Goal: Transaction & Acquisition: Purchase product/service

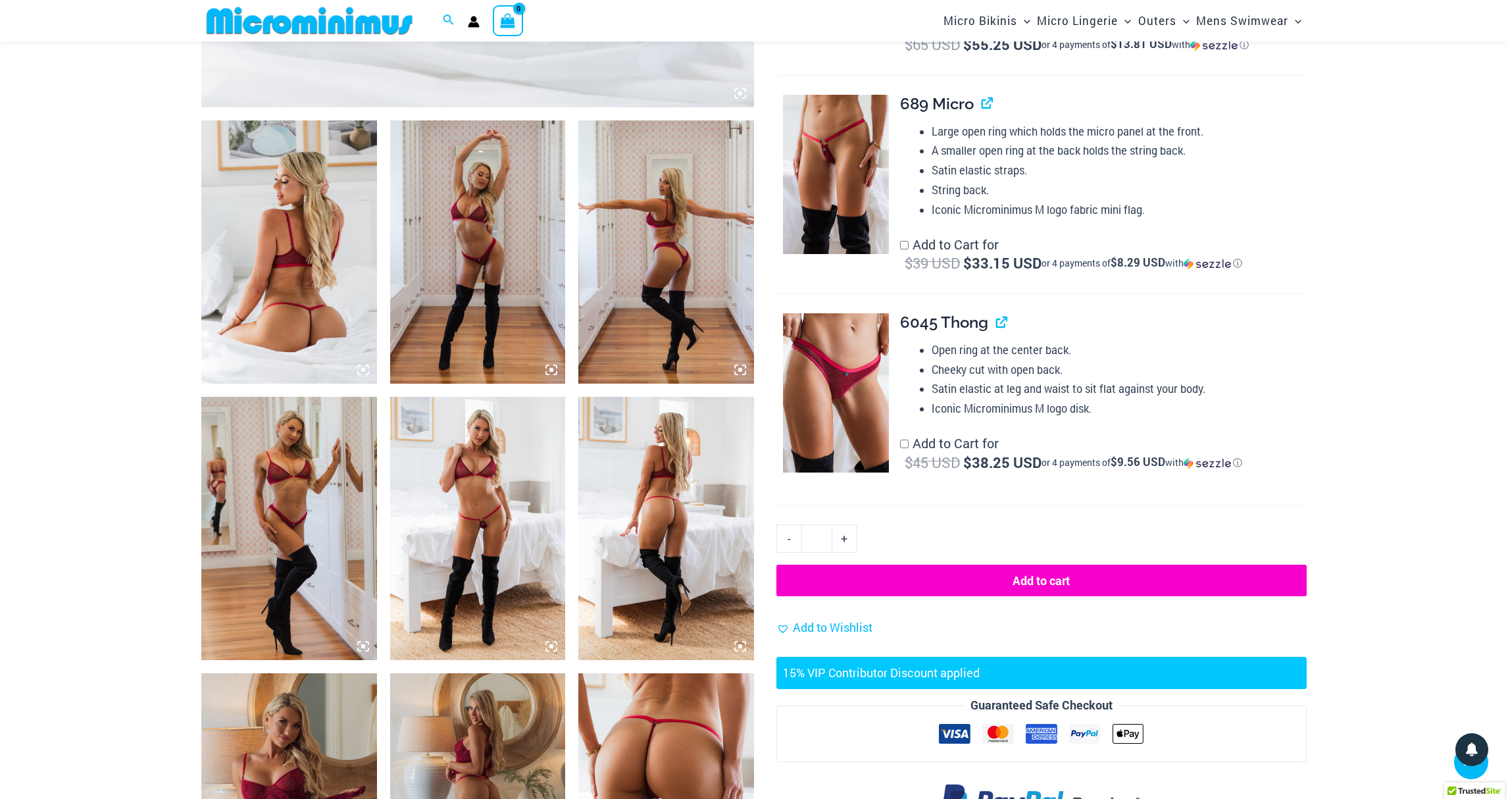
scroll to position [909, 0]
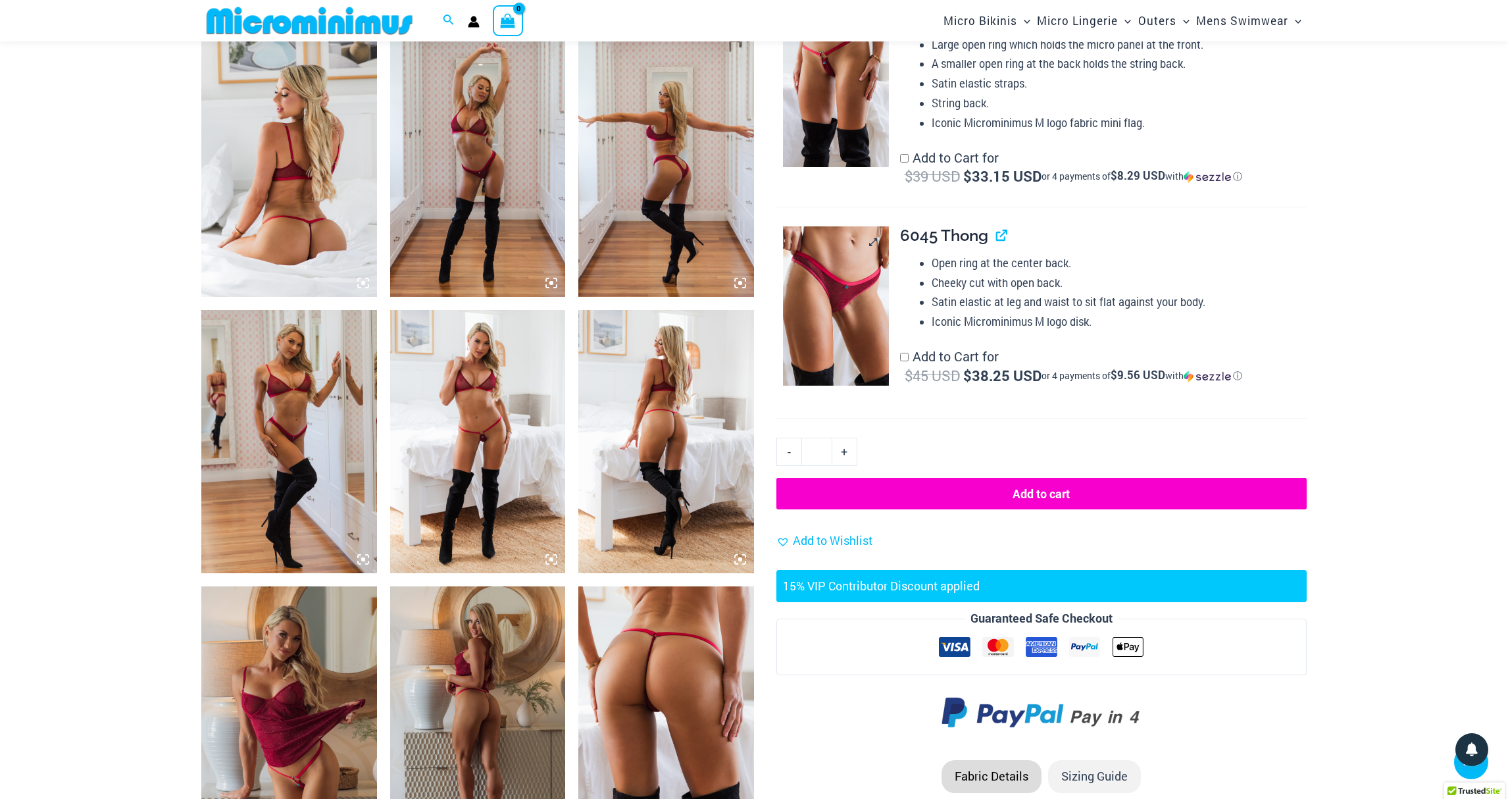
type input "**********"
click at [867, 293] on img at bounding box center [836, 305] width 106 height 159
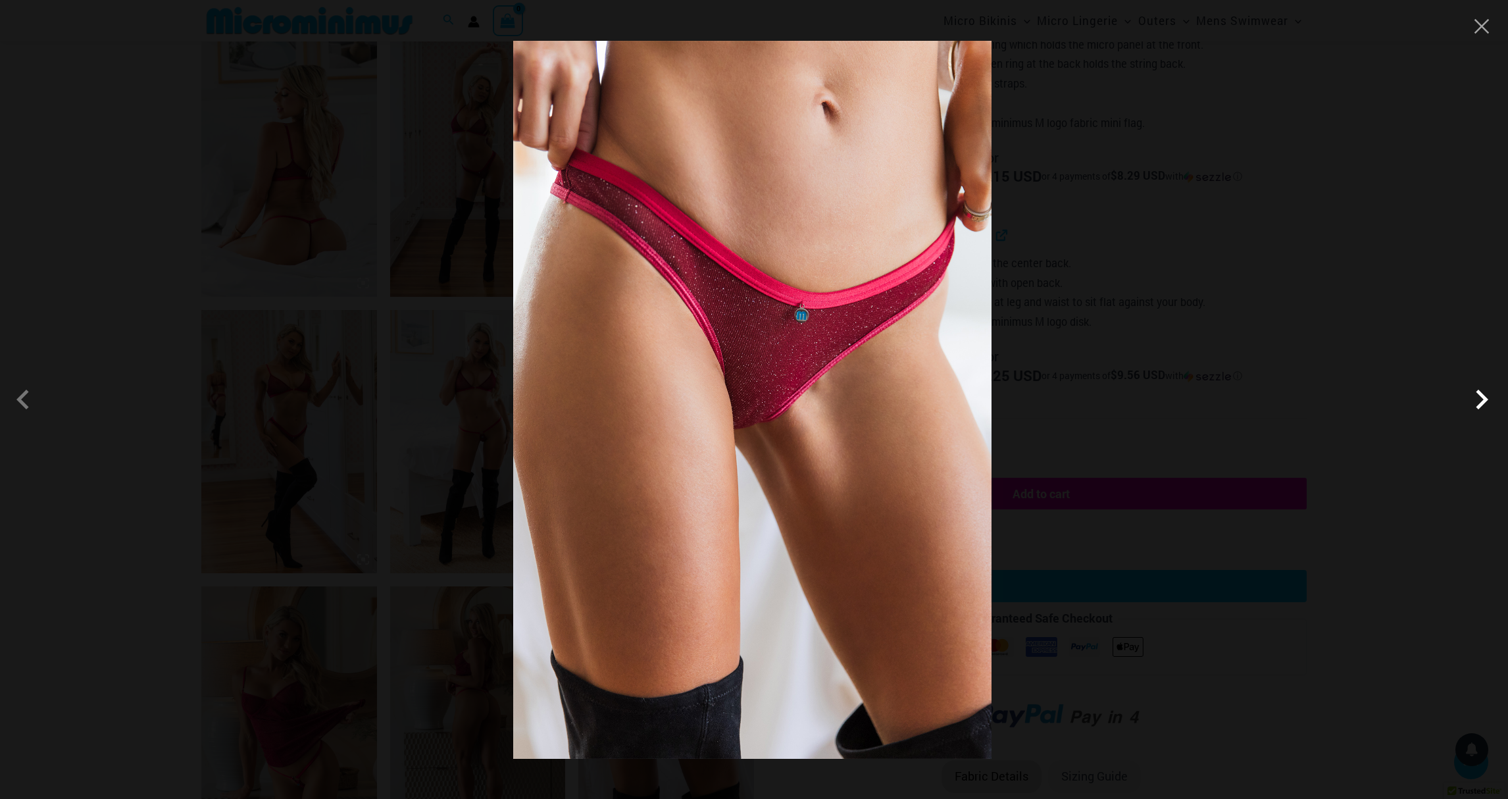
click at [1481, 395] on span at bounding box center [1481, 399] width 39 height 39
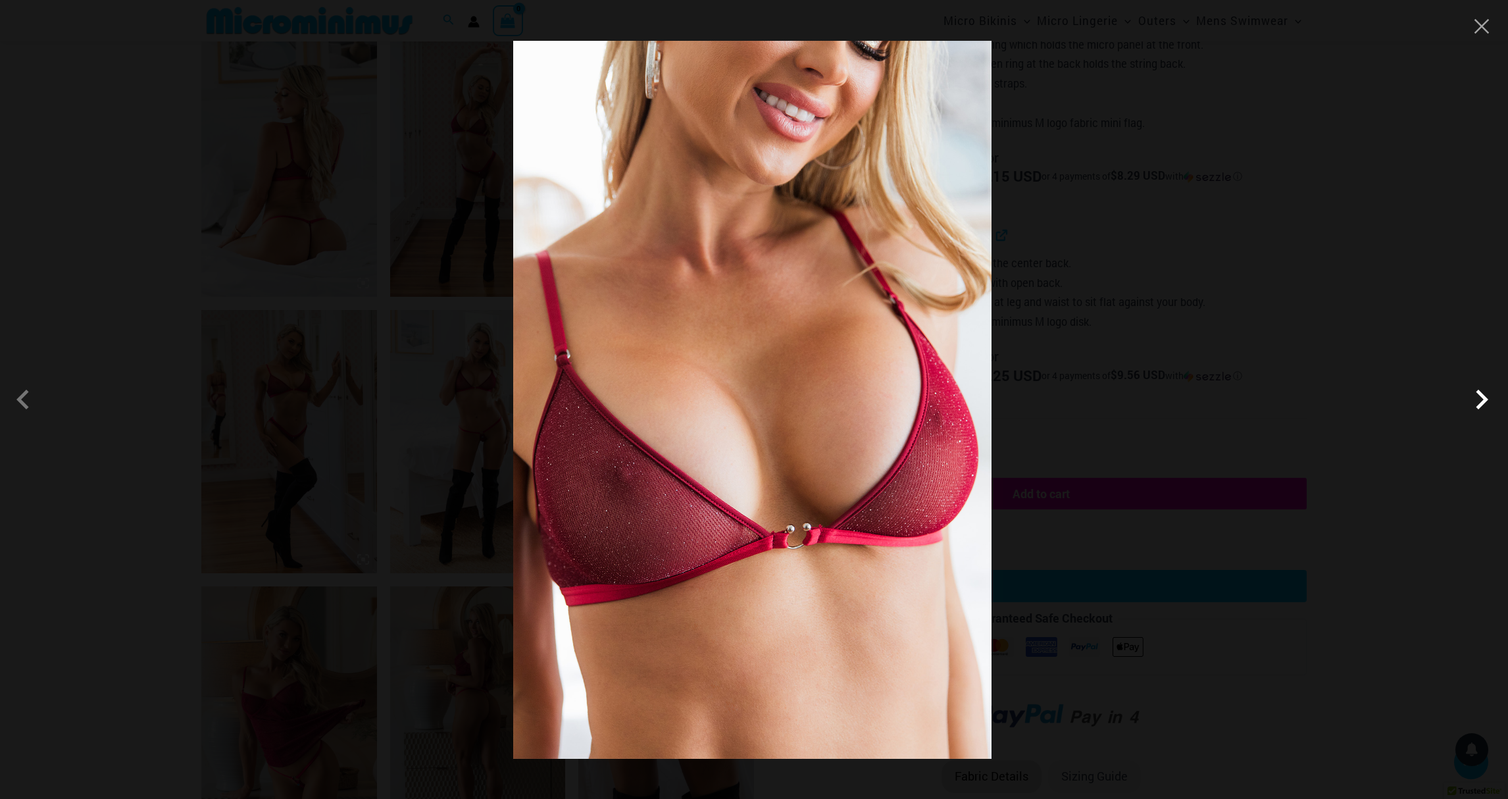
click at [1481, 395] on span at bounding box center [1481, 399] width 39 height 39
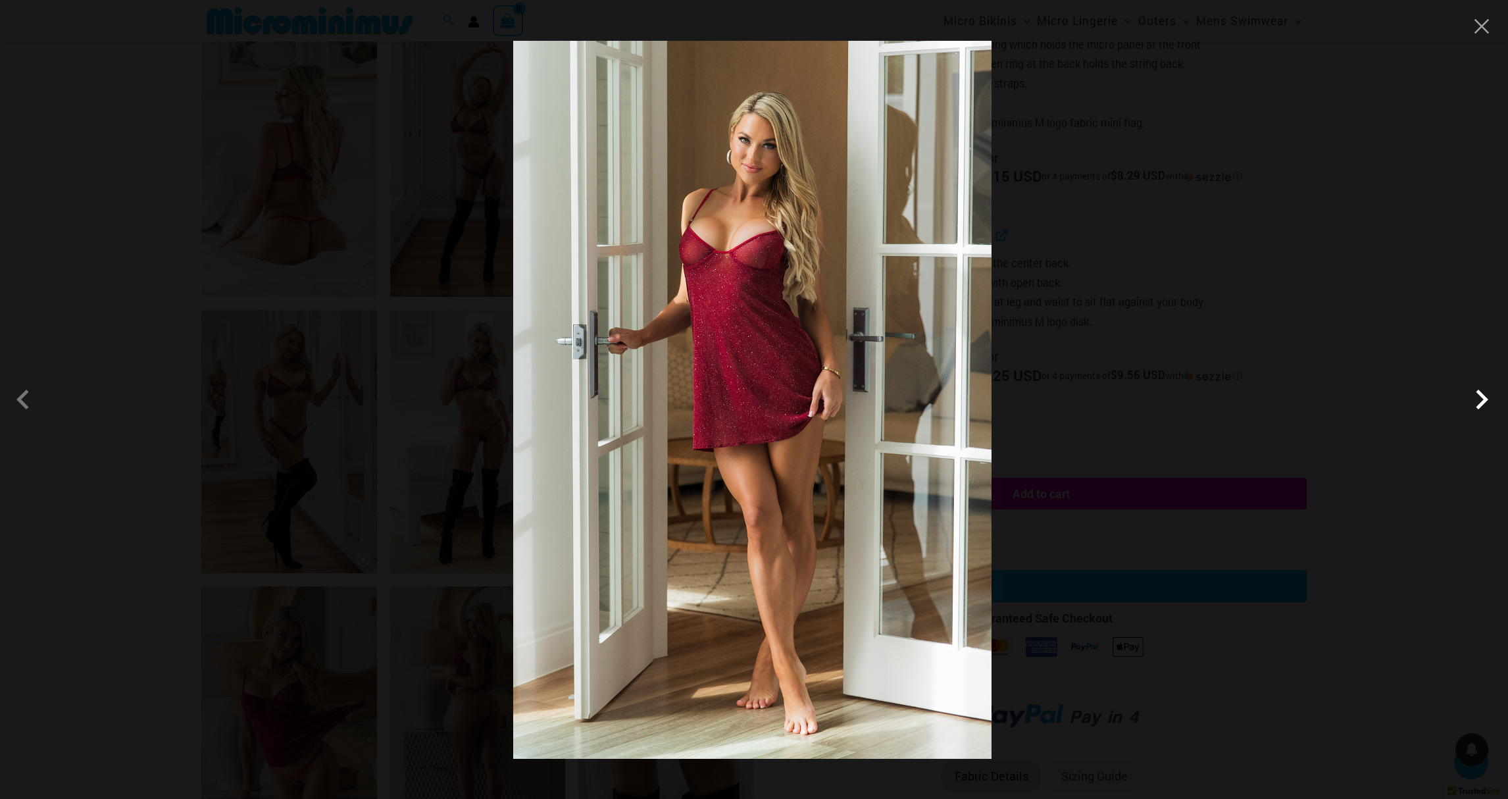
click at [1481, 395] on span at bounding box center [1481, 399] width 39 height 39
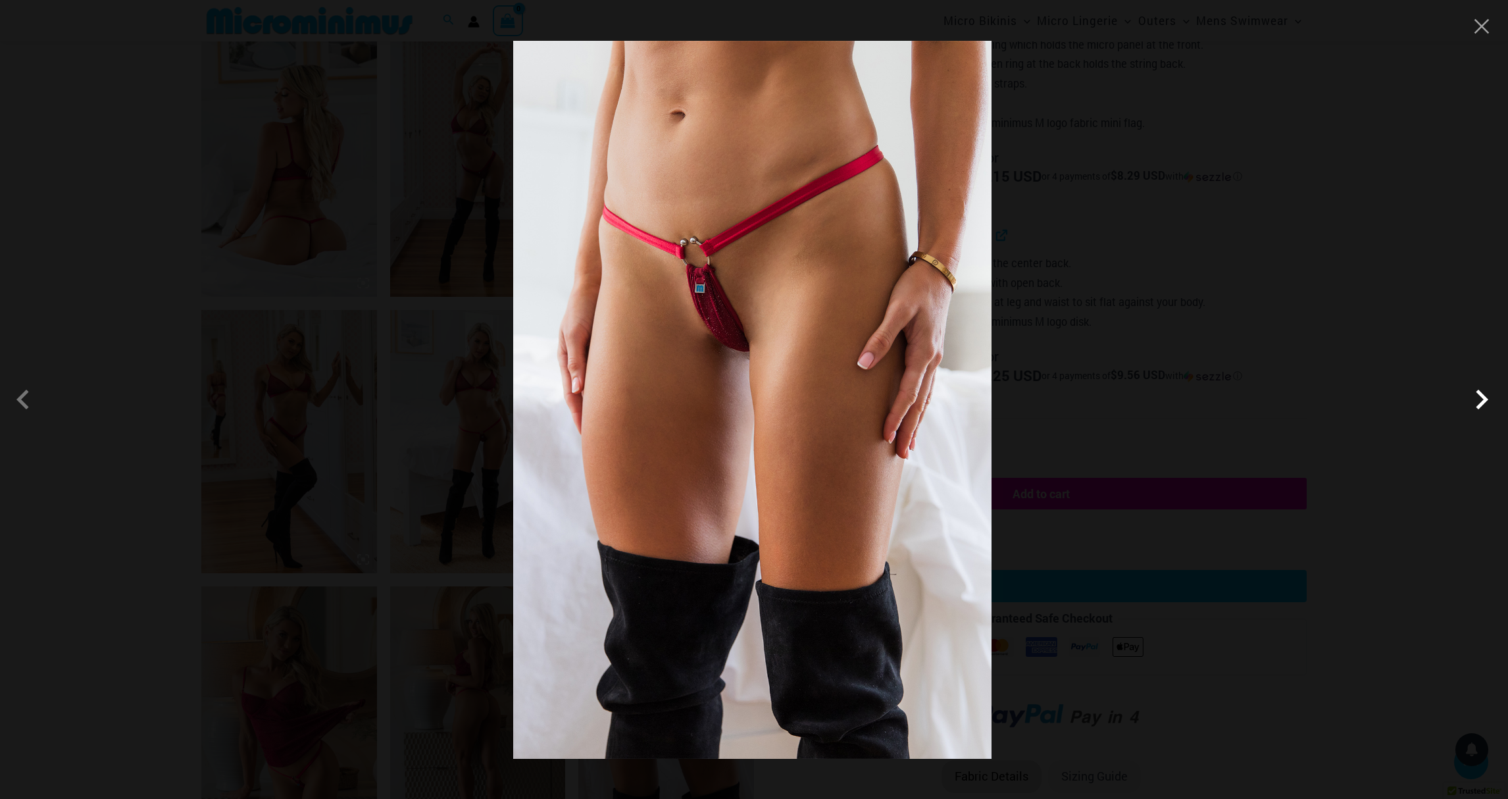
click at [1481, 395] on span at bounding box center [1481, 399] width 39 height 39
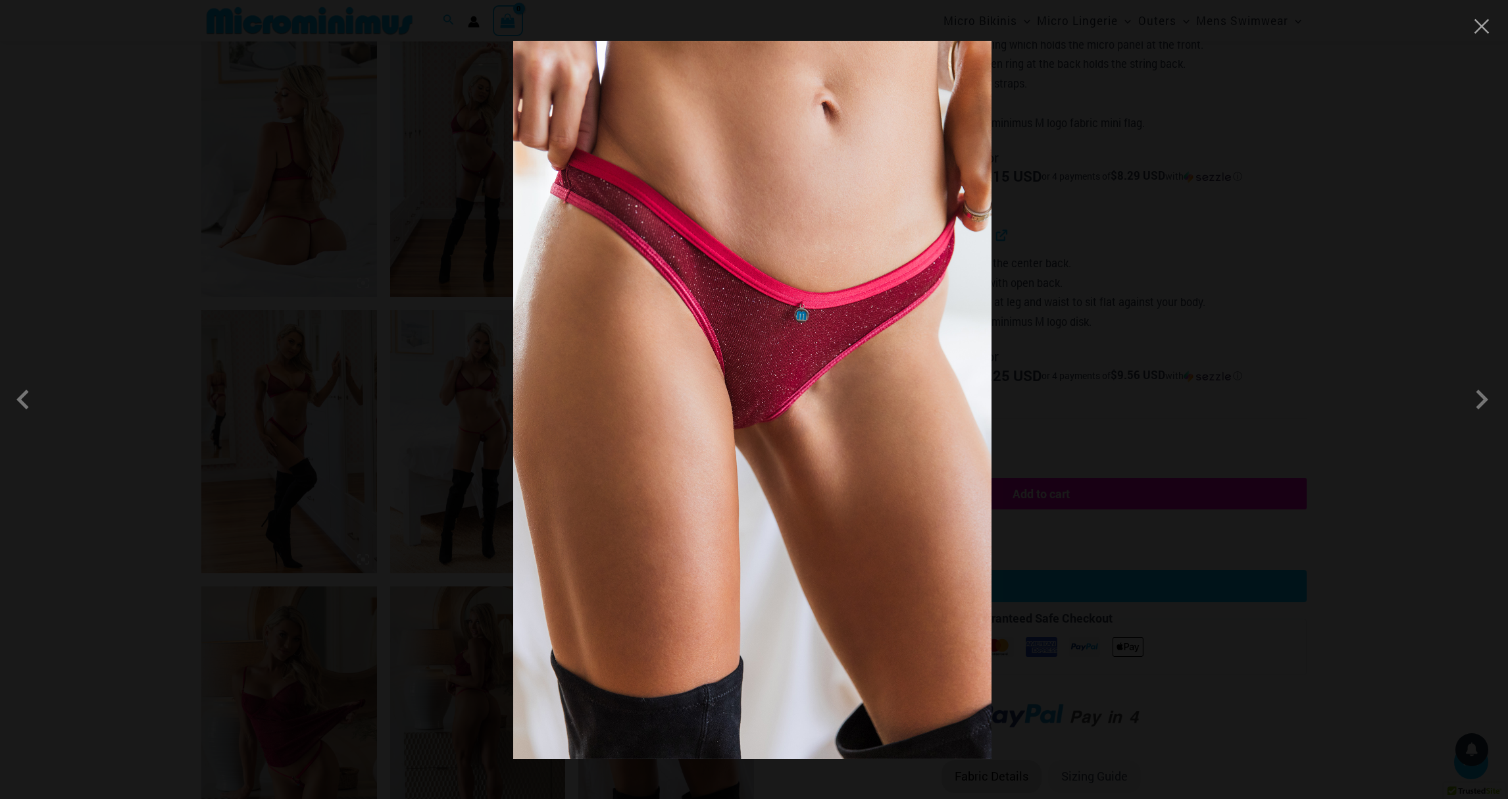
click at [87, 420] on div at bounding box center [754, 399] width 1508 height 799
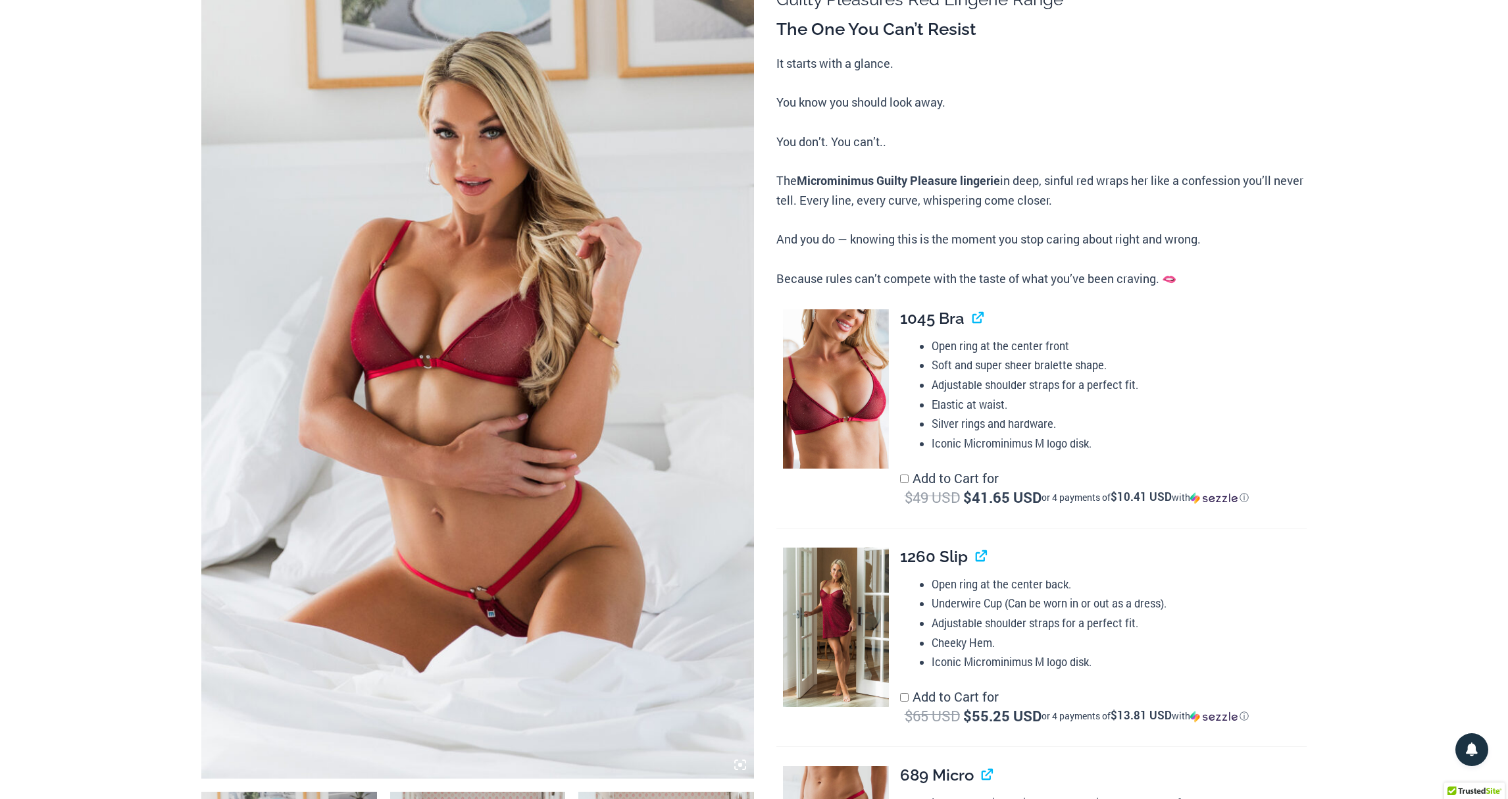
scroll to position [0, 0]
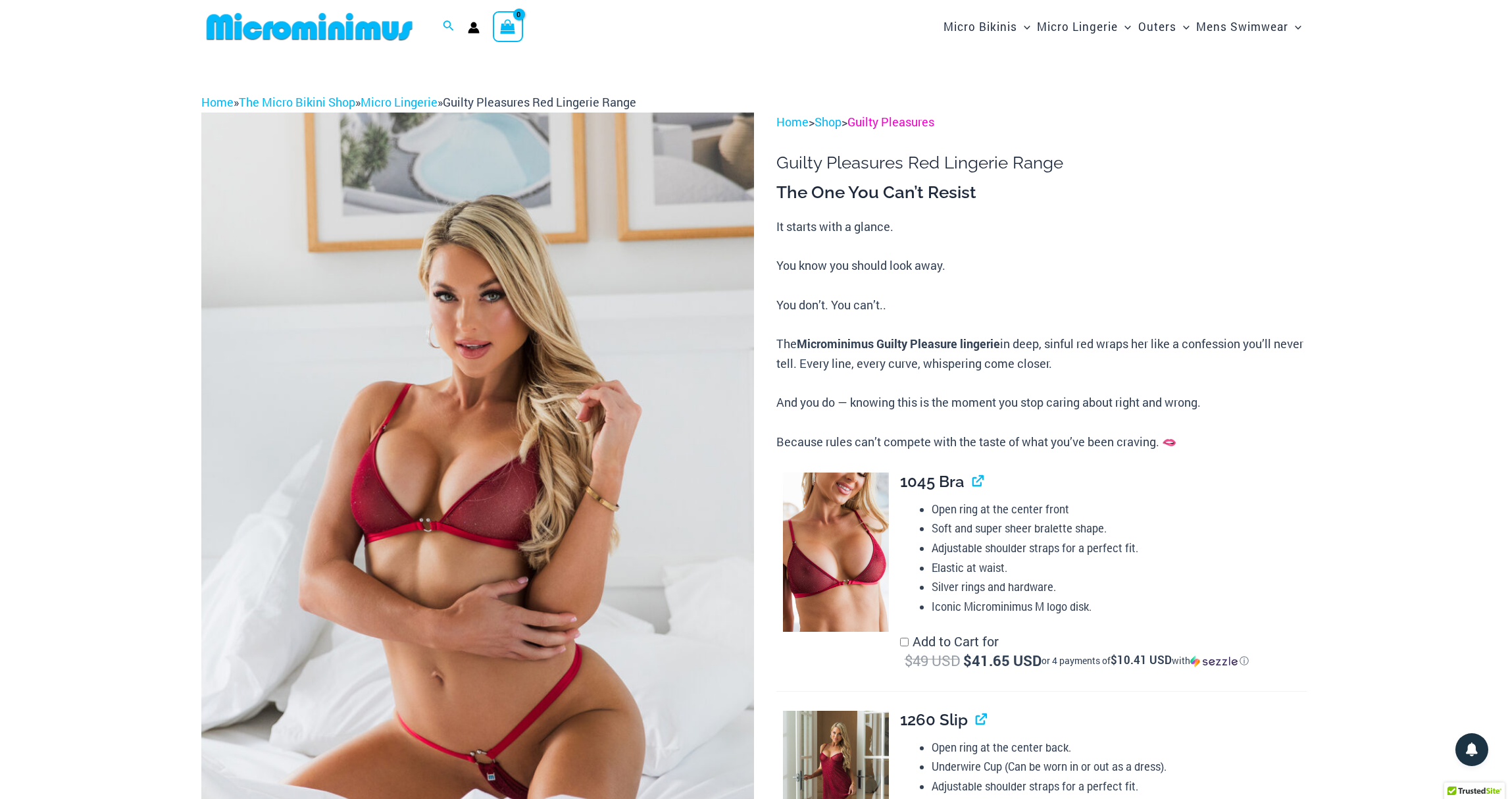
click at [867, 120] on link "Guilty Pleasures" at bounding box center [890, 122] width 87 height 16
